Goal: Navigation & Orientation: Find specific page/section

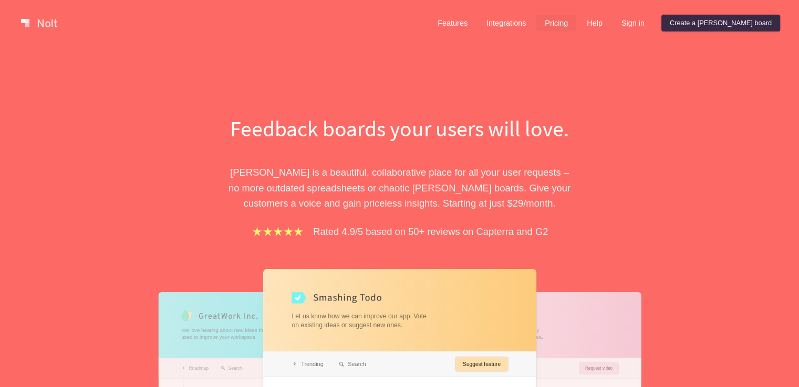
click at [576, 16] on link "Pricing" at bounding box center [556, 23] width 40 height 17
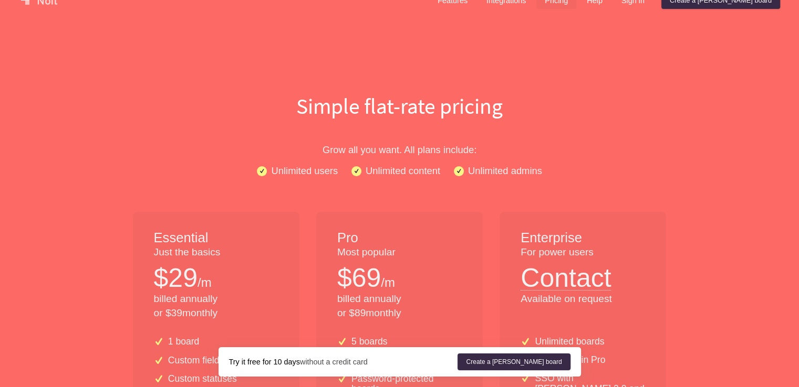
scroll to position [23, 0]
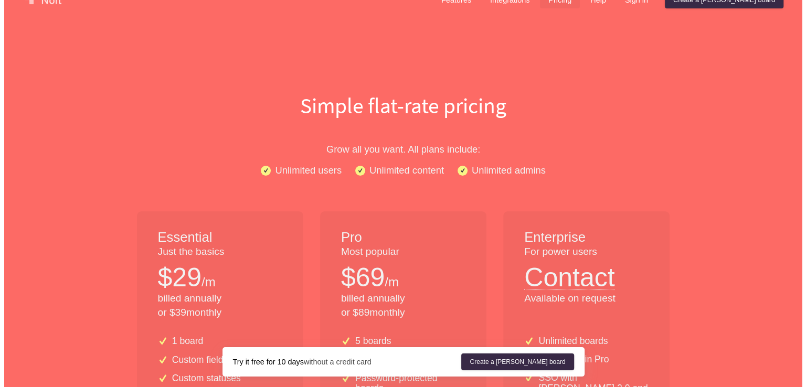
scroll to position [0, 0]
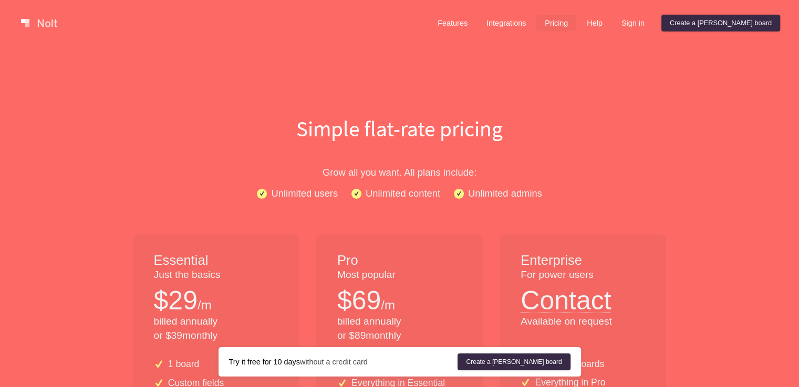
click at [679, 14] on div "Features Integrations Pricing Help Sign in Create a [PERSON_NAME] board" at bounding box center [604, 23] width 355 height 21
click at [653, 23] on link "Sign in" at bounding box center [633, 23] width 40 height 17
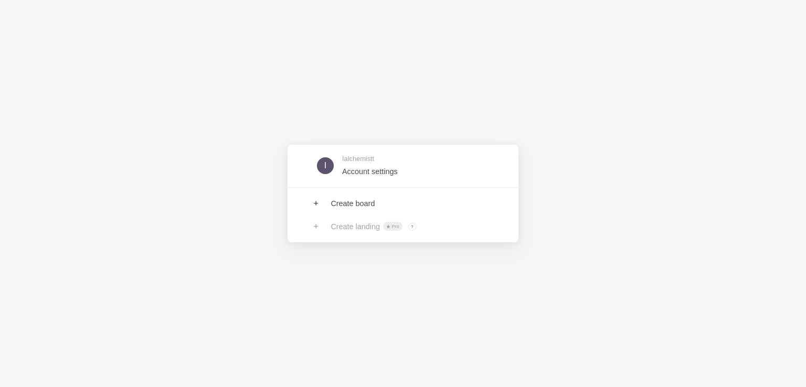
click at [108, 97] on div "I Ialchemistt Account settings Create board Create landing Pro ? Board owners w…" at bounding box center [403, 193] width 806 height 387
